Goal: Task Accomplishment & Management: Manage account settings

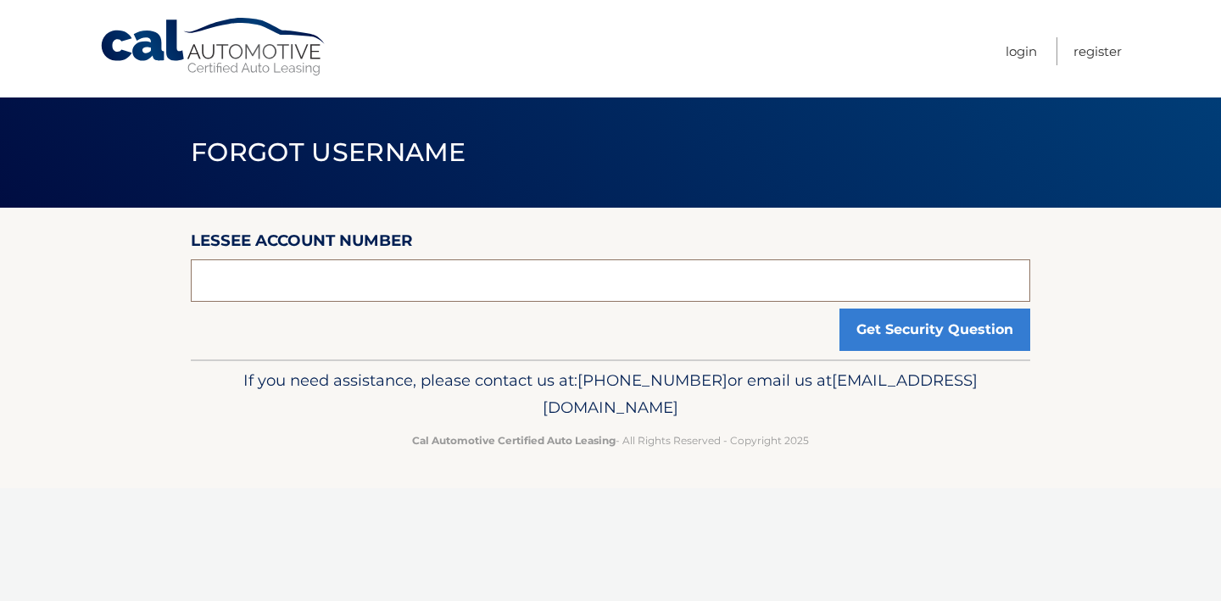
click at [501, 272] on input "text" at bounding box center [611, 280] width 840 height 42
type input "f"
type input "44455999058"
click at [1041, 328] on section "Lessee Account Number 44455999058 Get Security Question" at bounding box center [610, 284] width 1221 height 152
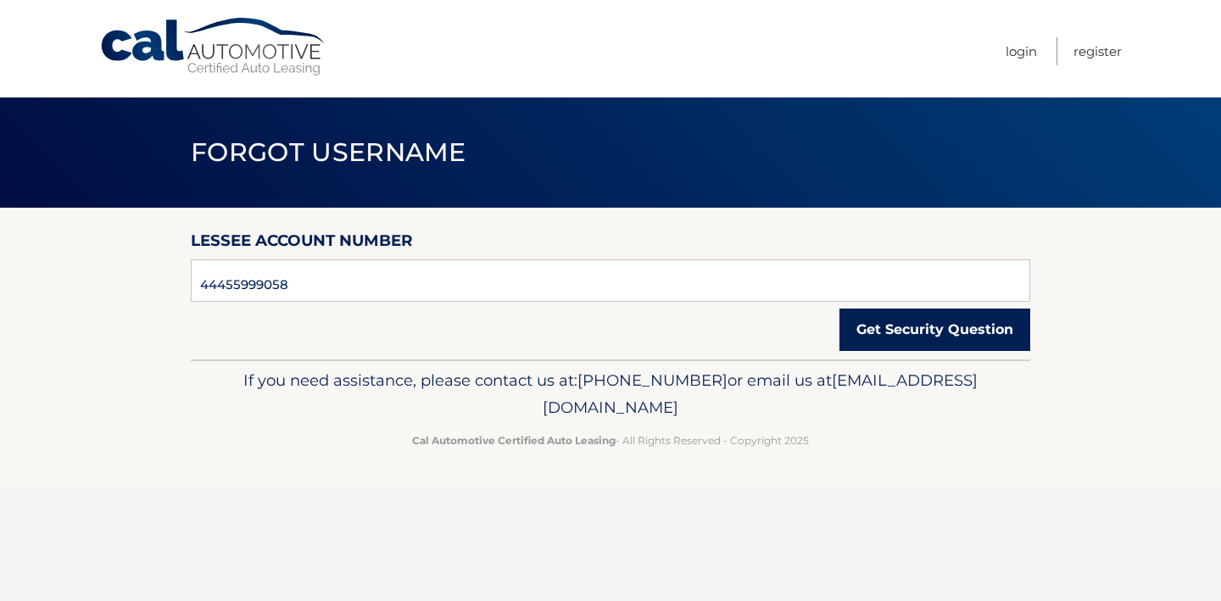
click at [985, 328] on button "Get Security Question" at bounding box center [935, 330] width 191 height 42
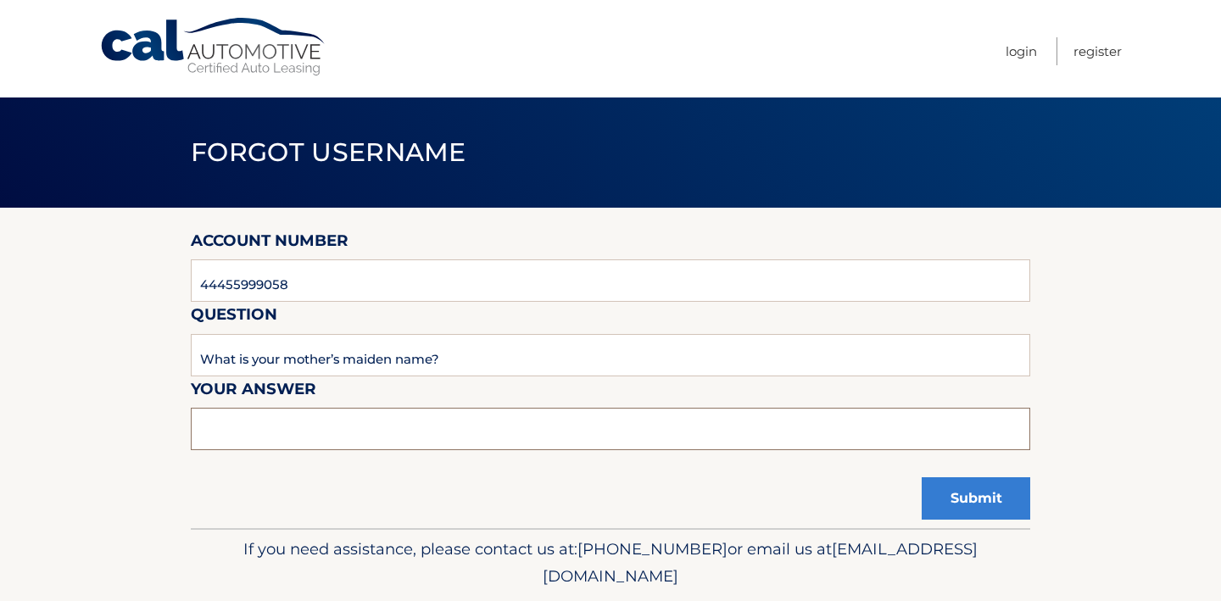
click at [386, 421] on input "text" at bounding box center [611, 429] width 840 height 42
type input "Feng"
click at [990, 503] on button "Submit" at bounding box center [976, 498] width 109 height 42
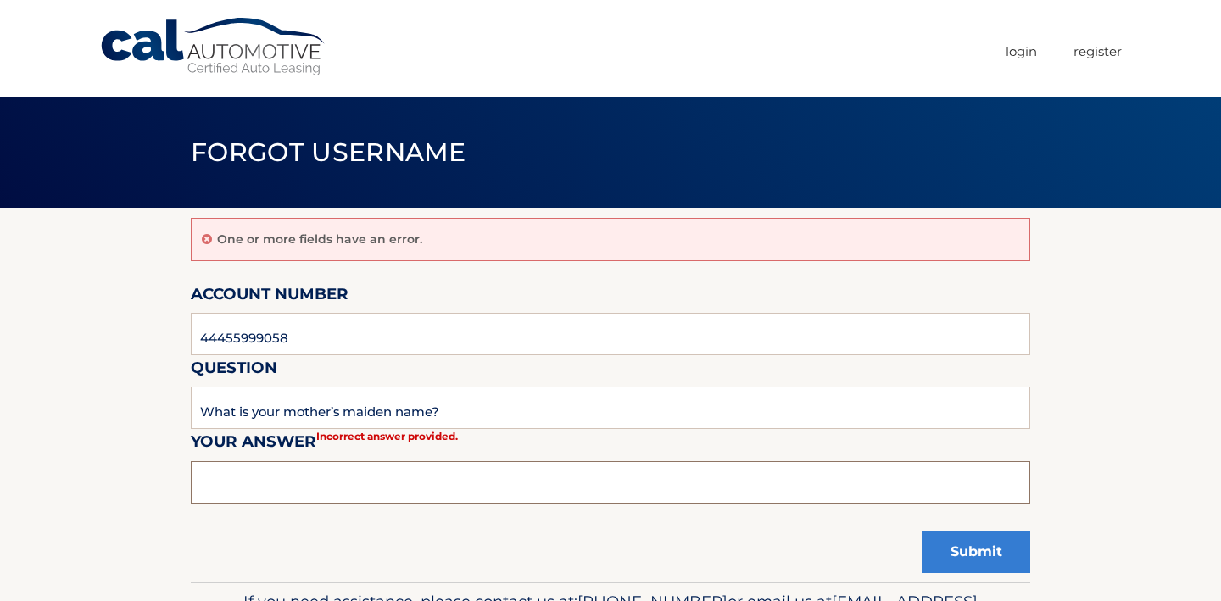
click at [360, 470] on input "text" at bounding box center [611, 482] width 840 height 42
type input "Y"
type input "feng"
click at [665, 544] on div "One or more fields have an error. Account Number 44455999058 Question What is y…" at bounding box center [611, 395] width 840 height 374
click at [971, 550] on button "Submit" at bounding box center [976, 552] width 109 height 42
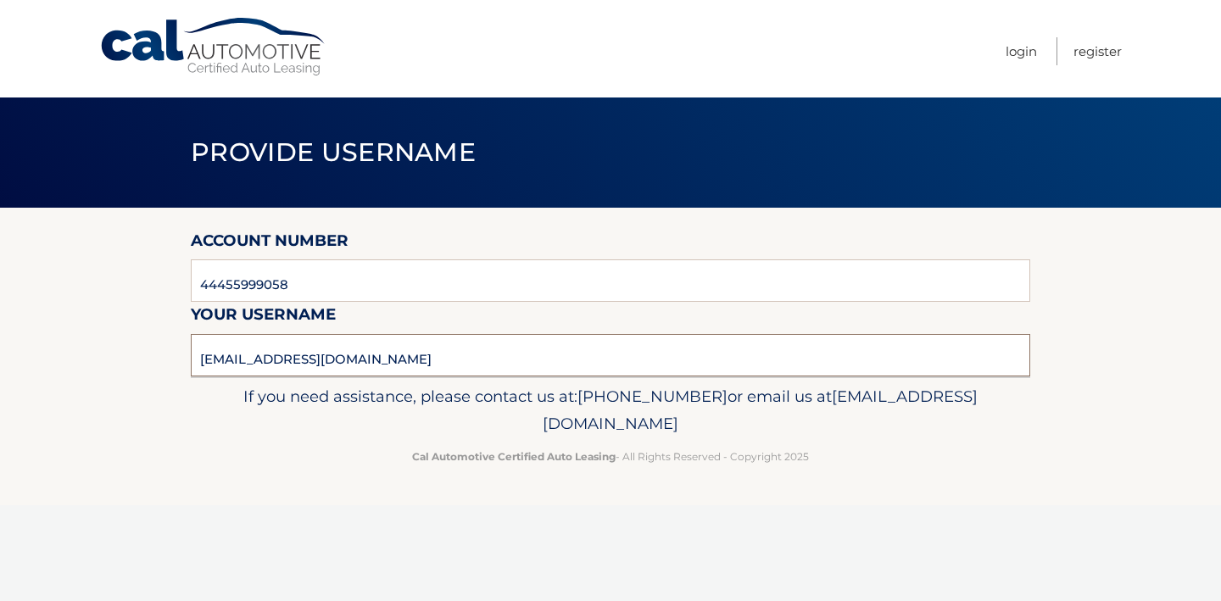
drag, startPoint x: 386, startPoint y: 361, endPoint x: 167, endPoint y: 347, distance: 219.3
click at [167, 347] on section "Account Number 44455999058 Your username fengjin@gmail.com" at bounding box center [610, 292] width 1221 height 169
click at [1022, 49] on link "Login" at bounding box center [1021, 51] width 31 height 28
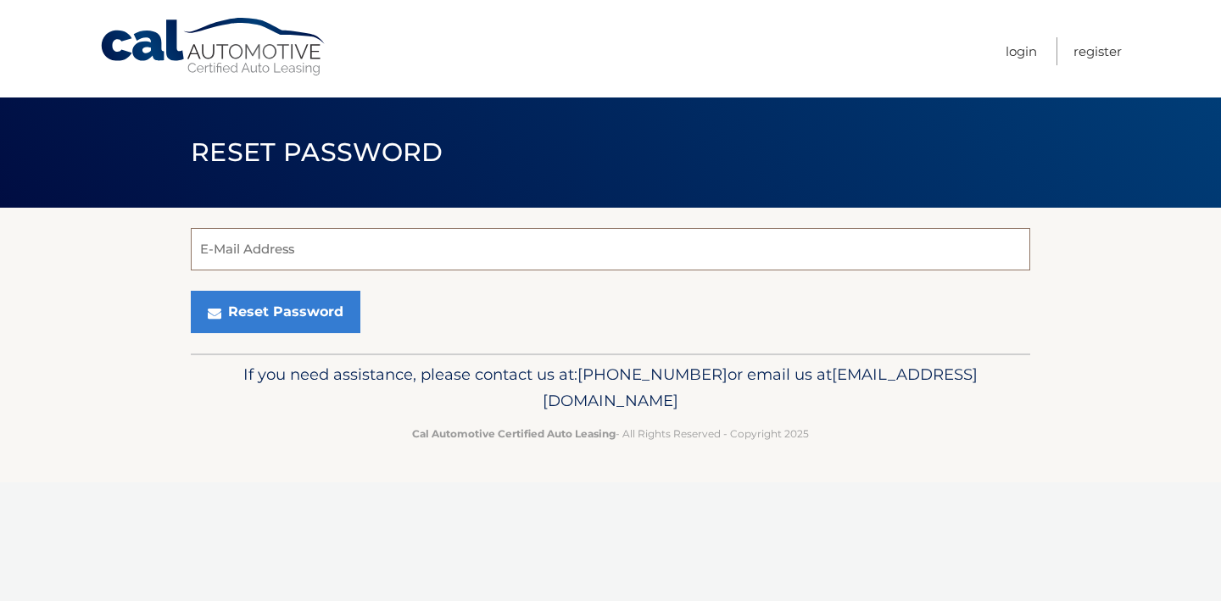
click at [398, 259] on input "E-Mail Address" at bounding box center [611, 249] width 840 height 42
paste input "[EMAIL_ADDRESS][DOMAIN_NAME]"
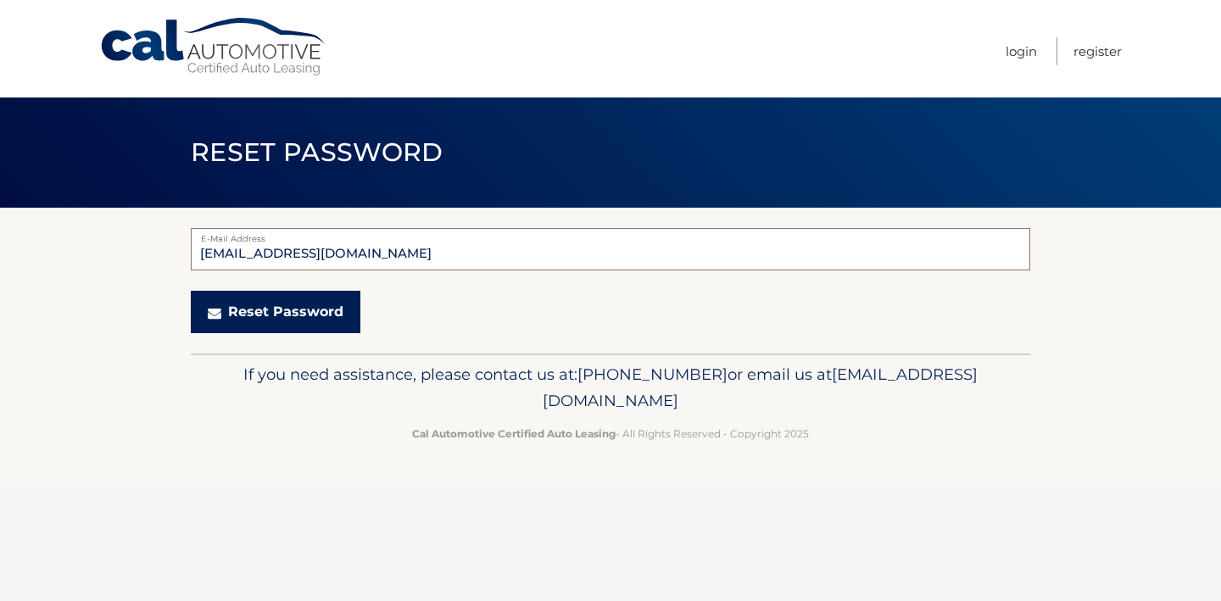
type input "[EMAIL_ADDRESS][DOMAIN_NAME]"
click at [321, 315] on button "Reset Password" at bounding box center [276, 312] width 170 height 42
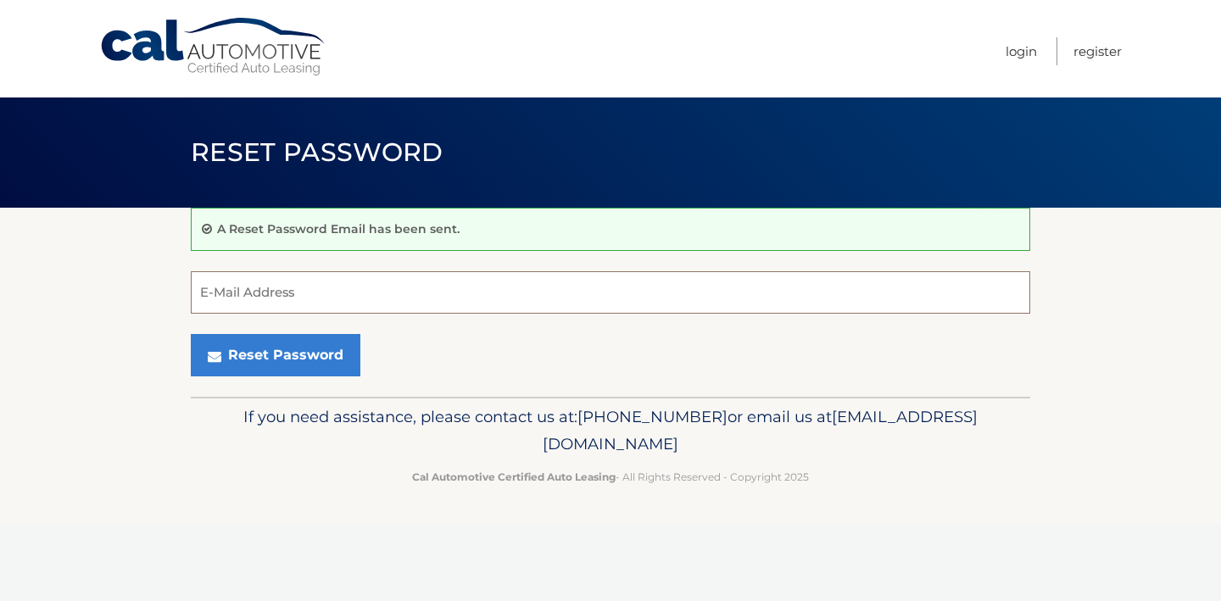
click at [426, 293] on input "E-Mail Address" at bounding box center [611, 292] width 840 height 42
type input "[EMAIL_ADDRESS][DOMAIN_NAME]"
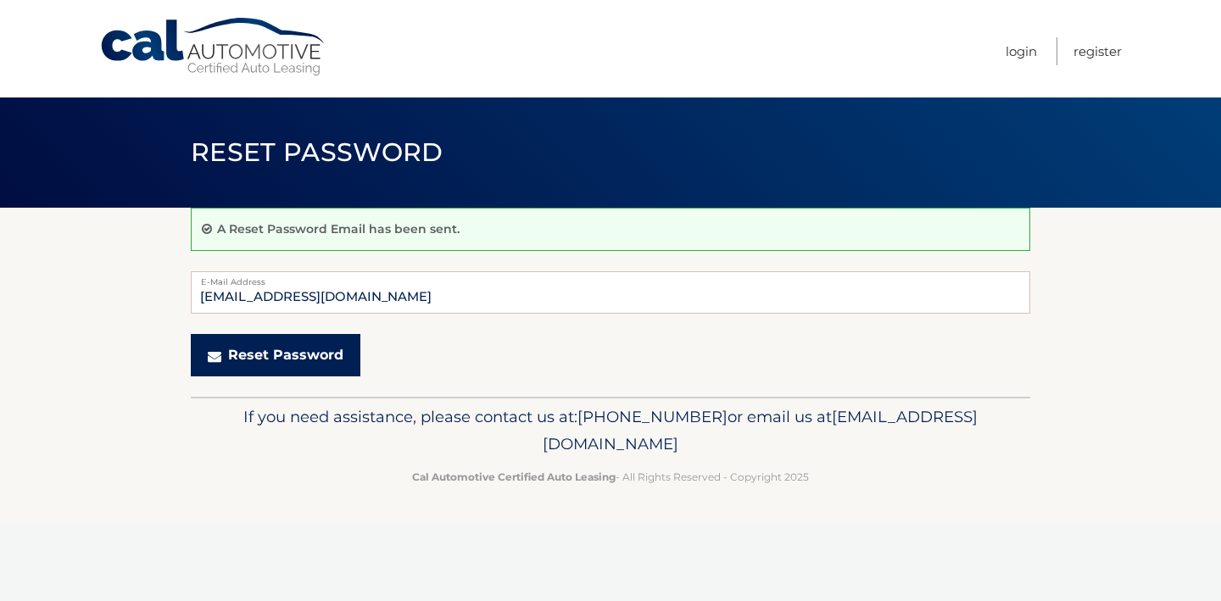
drag, startPoint x: 324, startPoint y: 368, endPoint x: 614, endPoint y: 337, distance: 291.7
click at [612, 337] on div "Reset Password" at bounding box center [611, 355] width 840 height 42
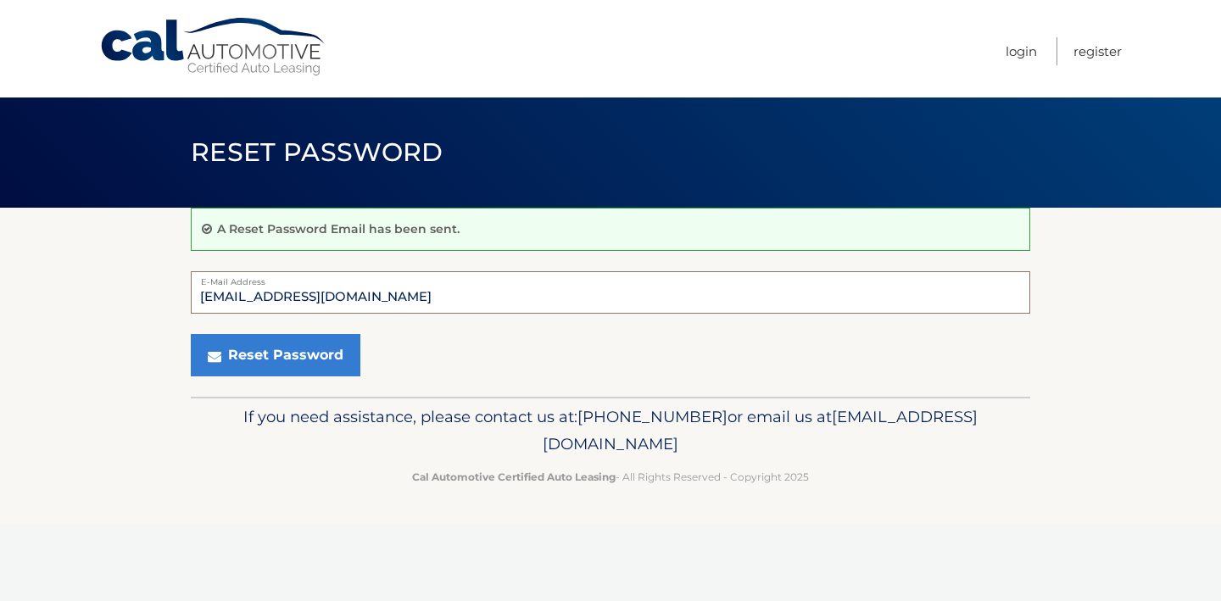
click at [349, 300] on input "[EMAIL_ADDRESS][DOMAIN_NAME]" at bounding box center [611, 292] width 840 height 42
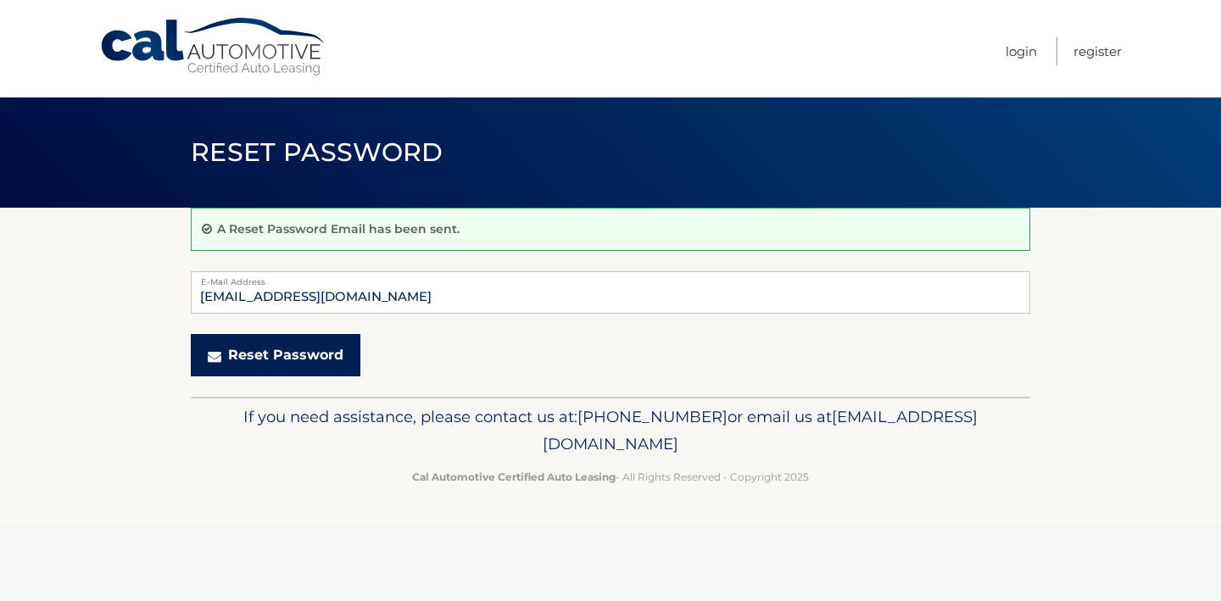
click at [332, 358] on button "Reset Password" at bounding box center [276, 355] width 170 height 42
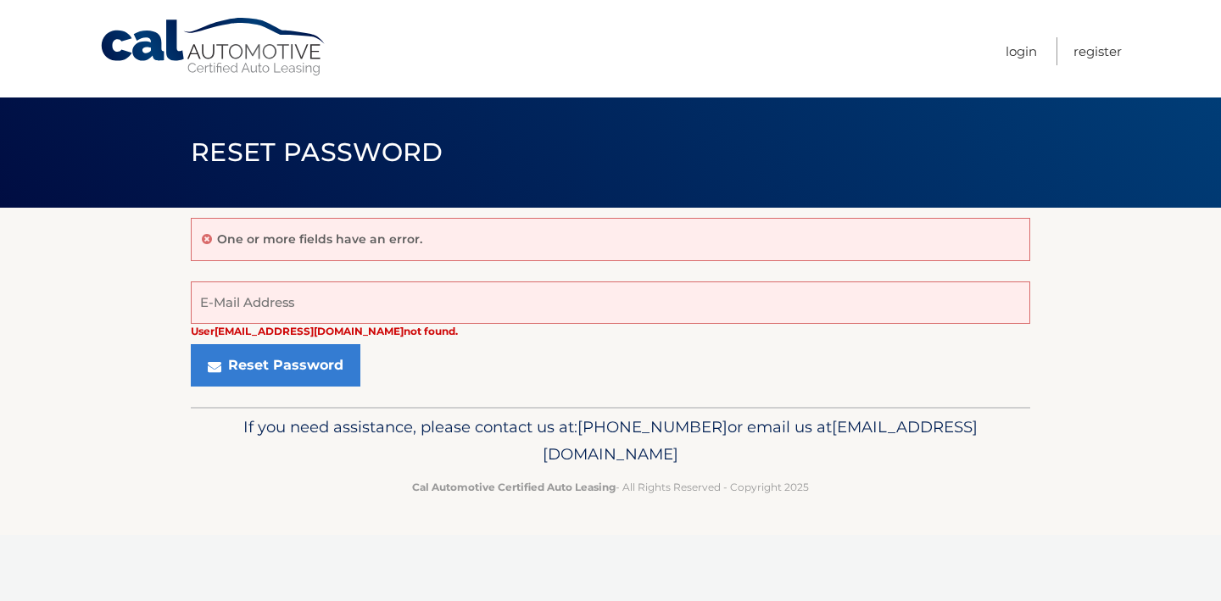
click at [427, 377] on div "Reset Password" at bounding box center [611, 365] width 840 height 42
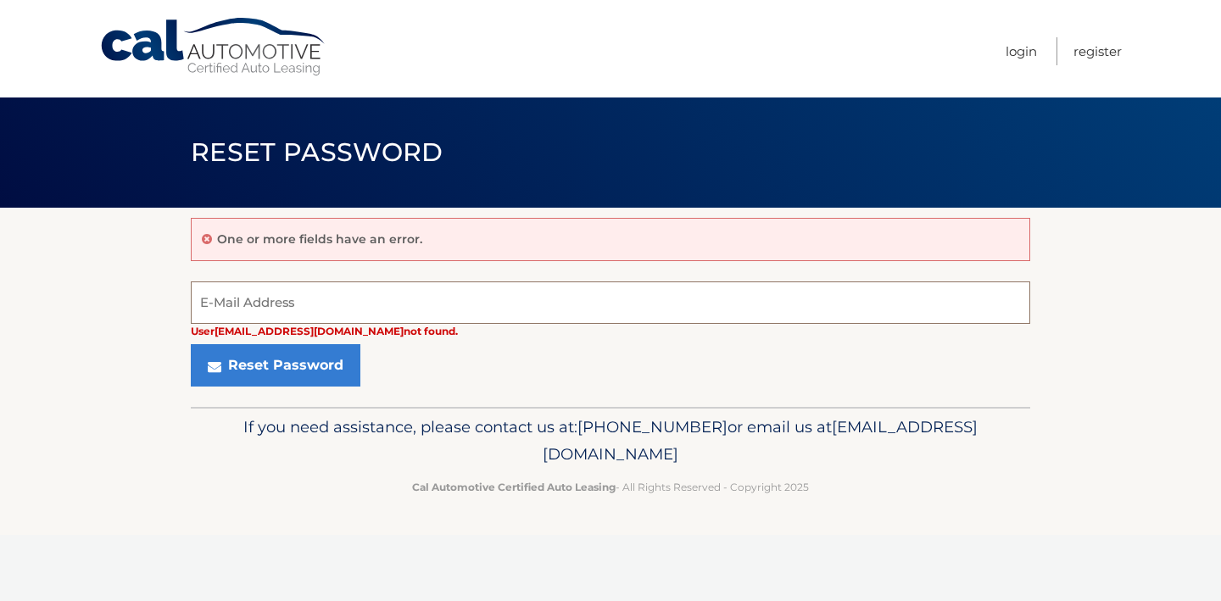
click at [310, 304] on input "E-Mail Address" at bounding box center [611, 303] width 840 height 42
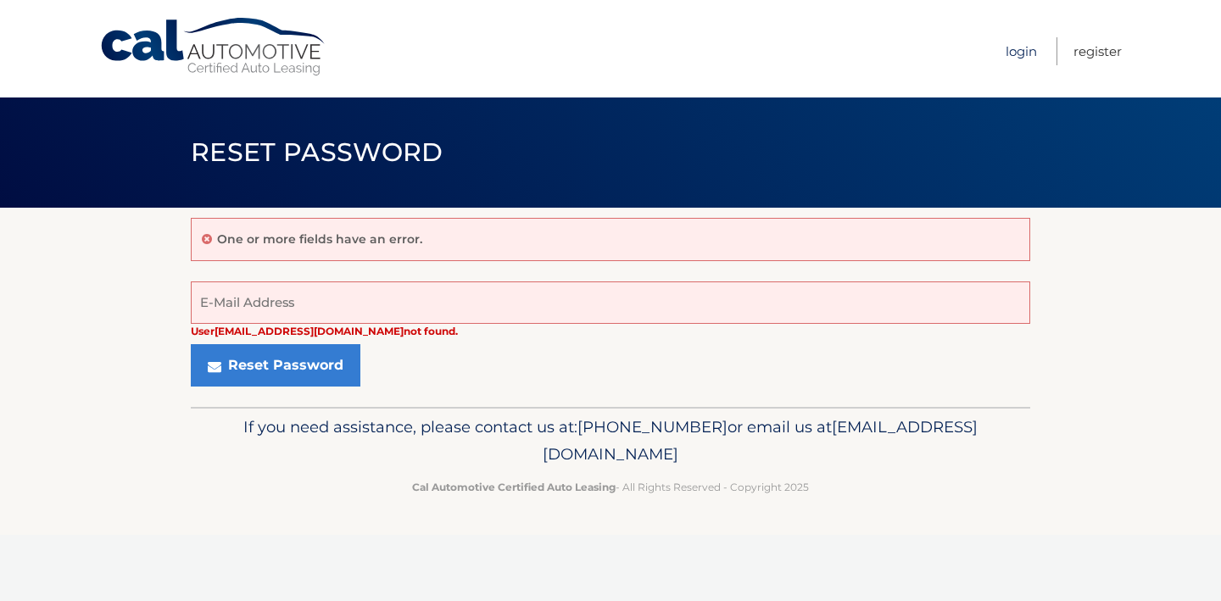
click at [1022, 53] on link "Login" at bounding box center [1021, 51] width 31 height 28
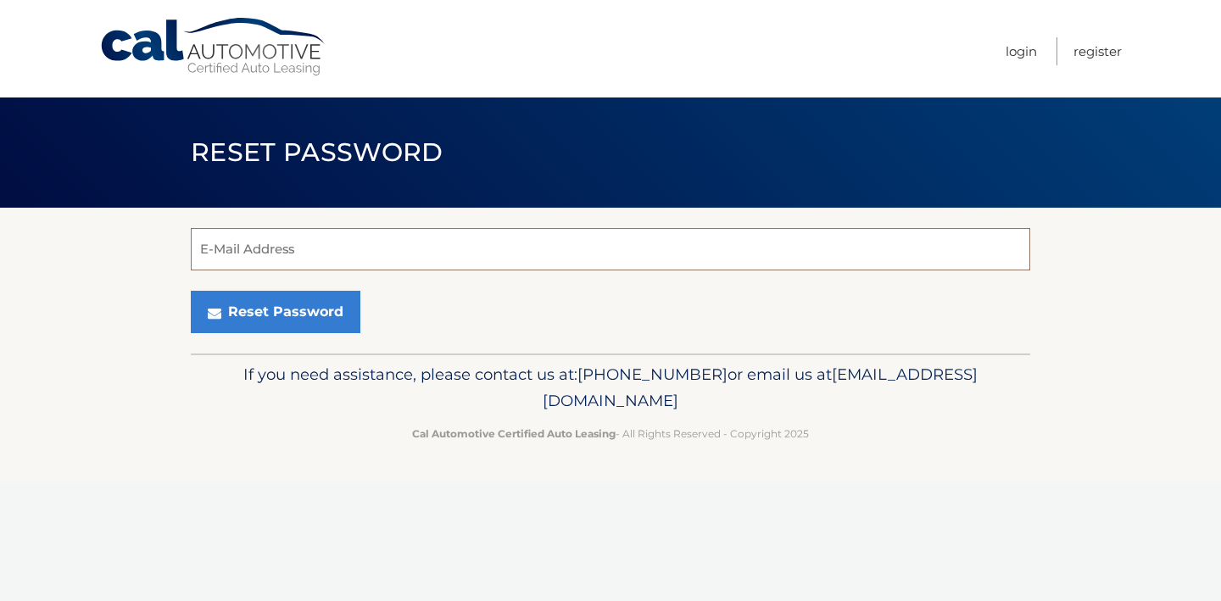
click at [489, 247] on input "E-Mail Address" at bounding box center [611, 249] width 840 height 42
type input "[EMAIL_ADDRESS][DOMAIN_NAME]"
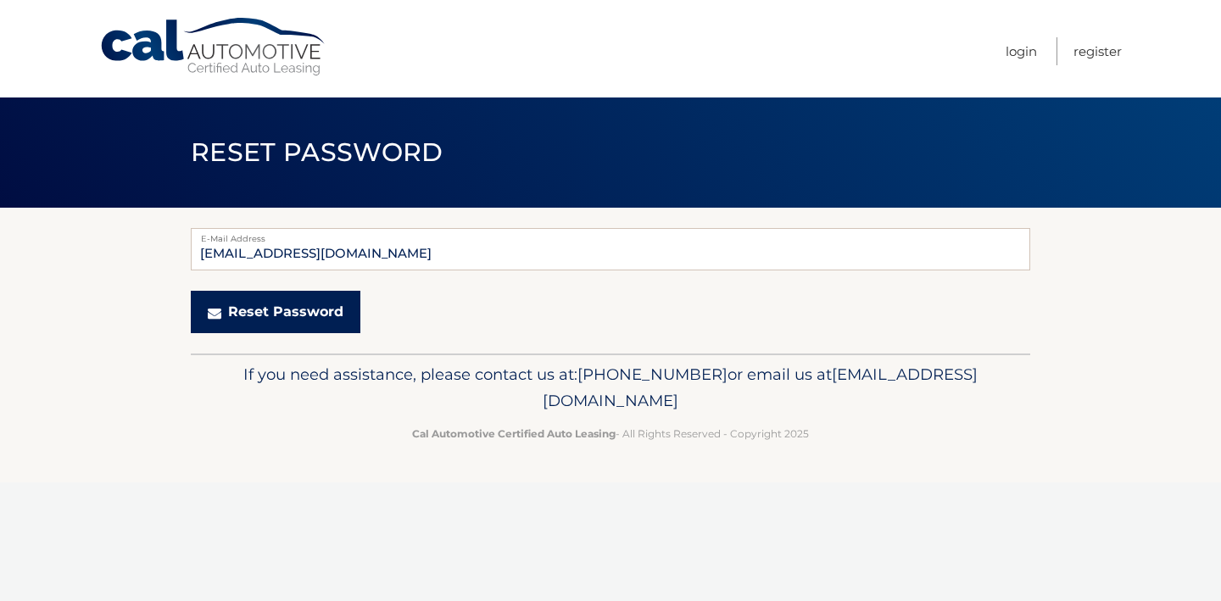
click at [286, 314] on button "Reset Password" at bounding box center [276, 312] width 170 height 42
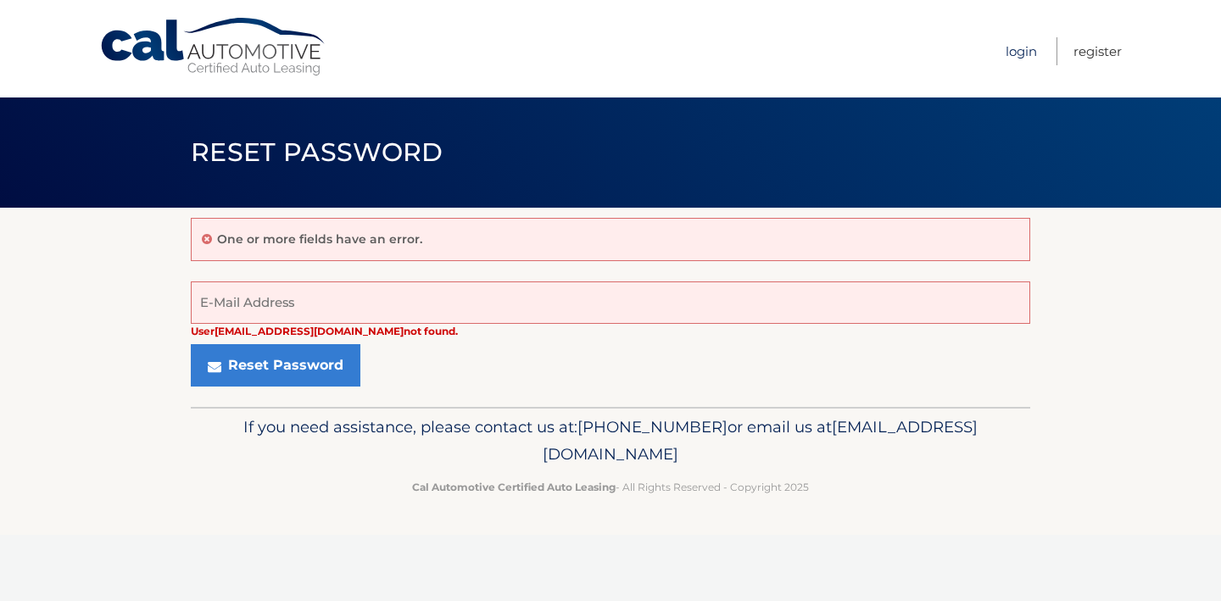
click at [1024, 53] on link "Login" at bounding box center [1021, 51] width 31 height 28
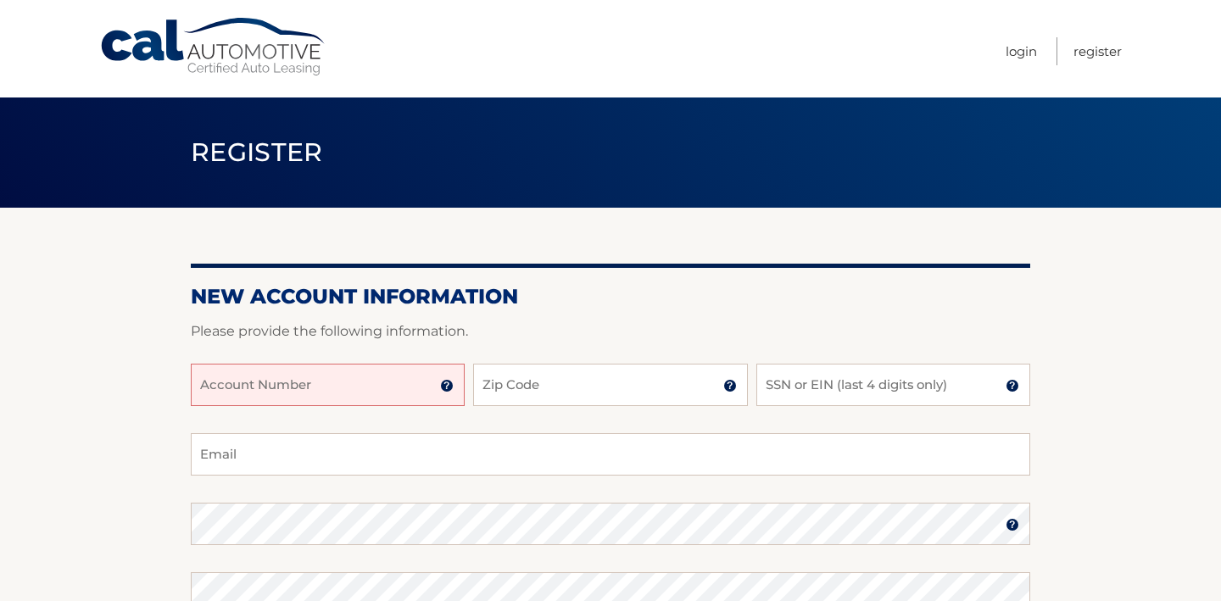
click at [413, 389] on input "Account Number" at bounding box center [328, 385] width 274 height 42
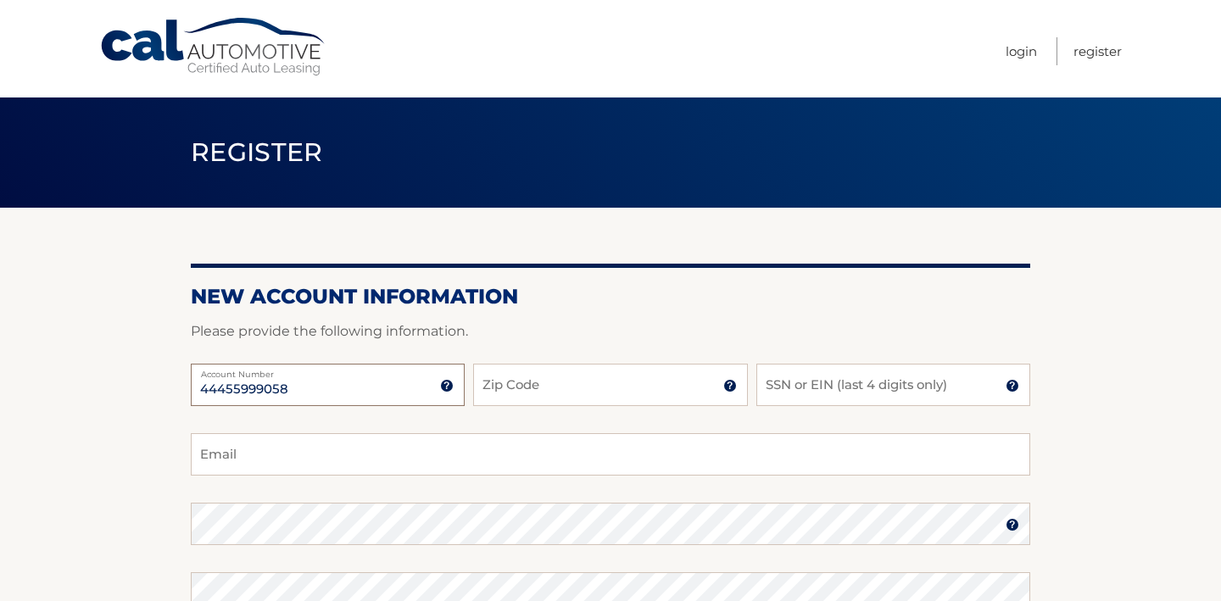
type input "44455999058"
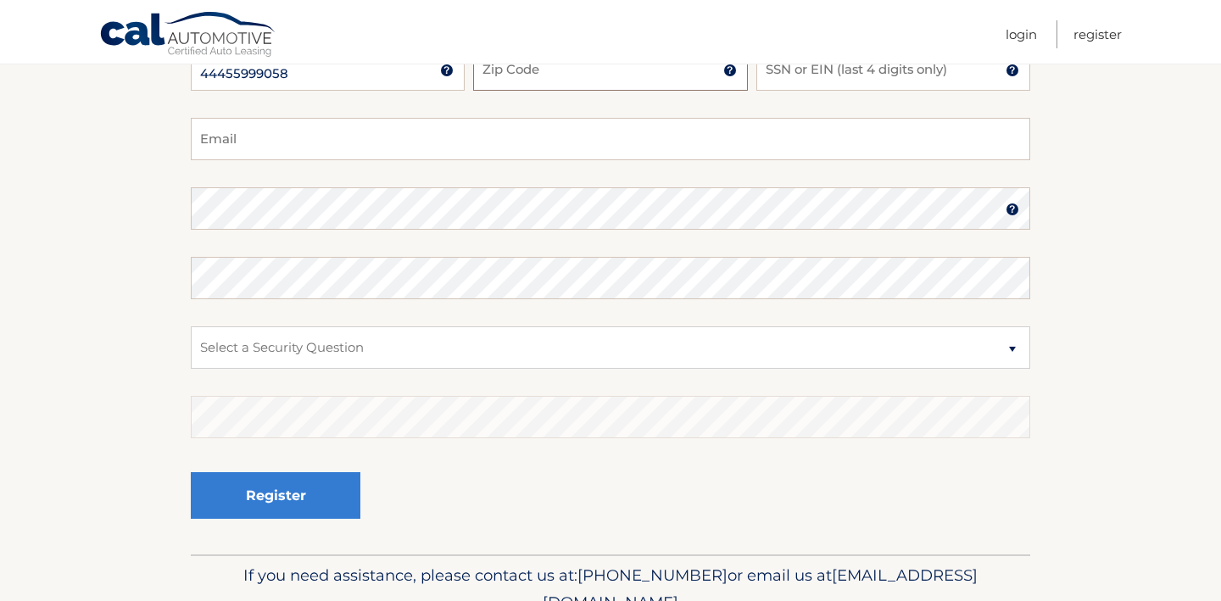
scroll to position [374, 0]
